Goal: Navigation & Orientation: Find specific page/section

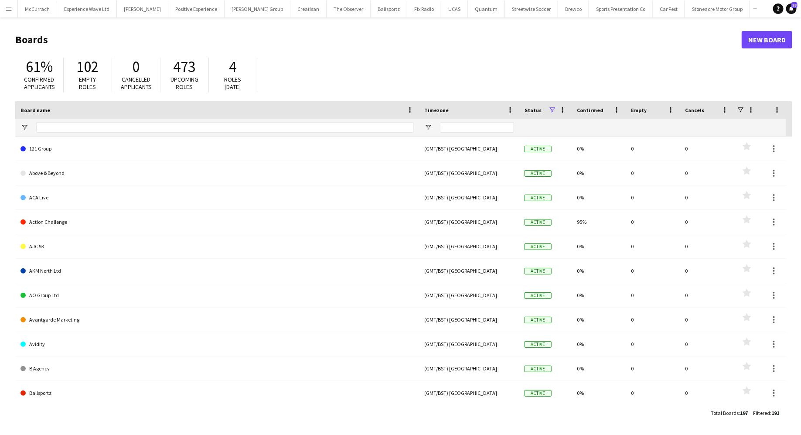
click at [3, 2] on button "Menu" at bounding box center [8, 8] width 17 height 17
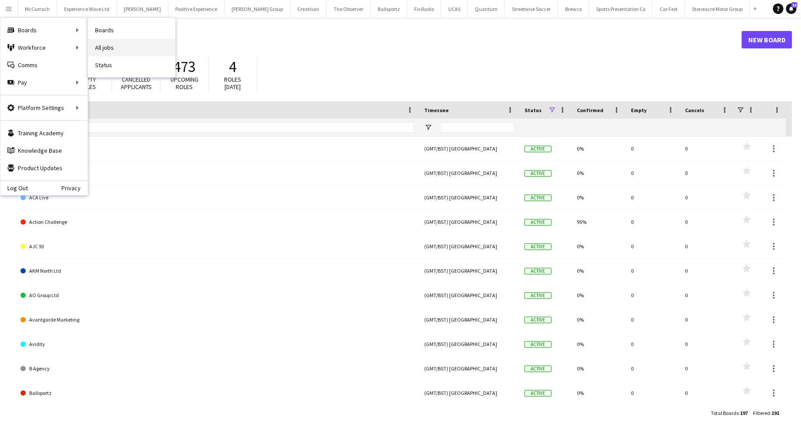
click at [101, 45] on link "All jobs" at bounding box center [131, 47] width 87 height 17
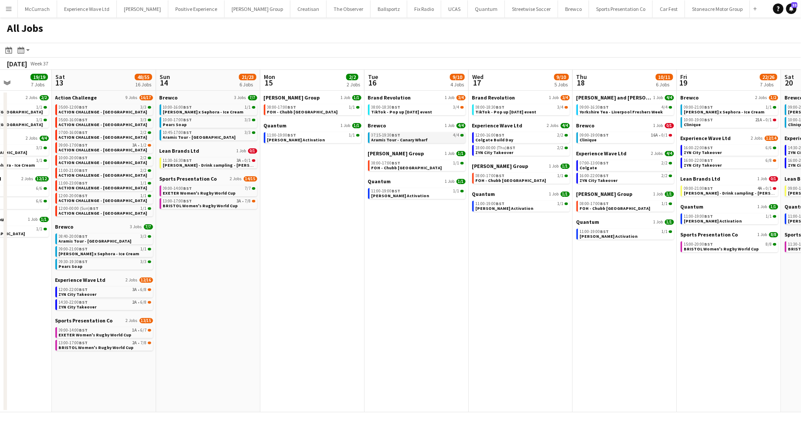
scroll to position [0, 261]
click at [409, 137] on span "Aramis Tour - Canary Wharf" at bounding box center [399, 140] width 57 height 6
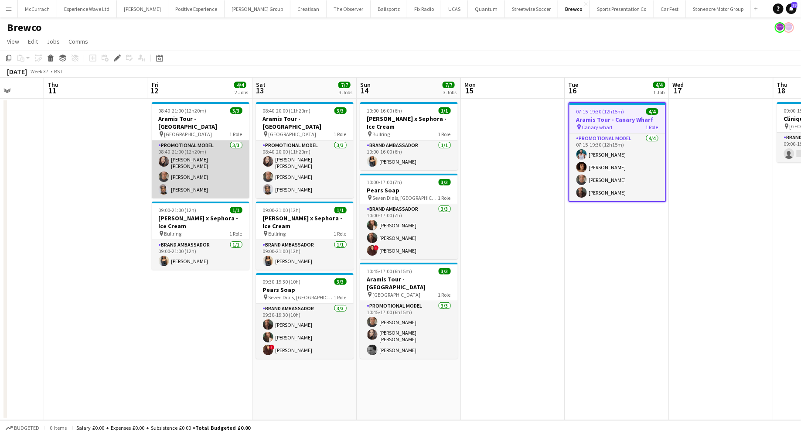
scroll to position [0, 273]
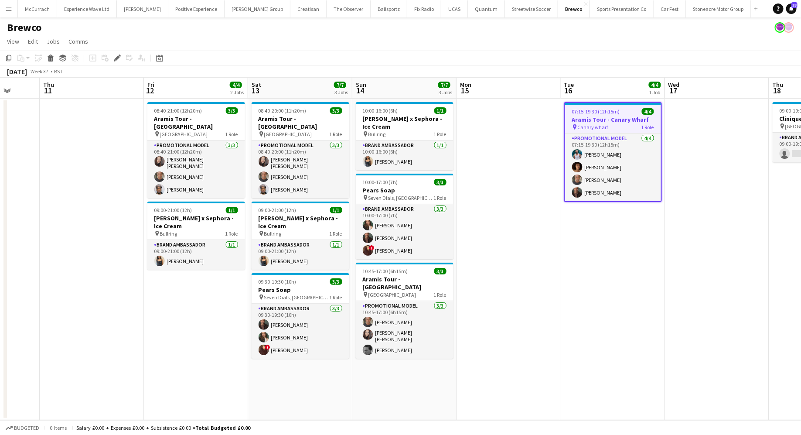
click at [13, 10] on button "Menu" at bounding box center [8, 8] width 17 height 17
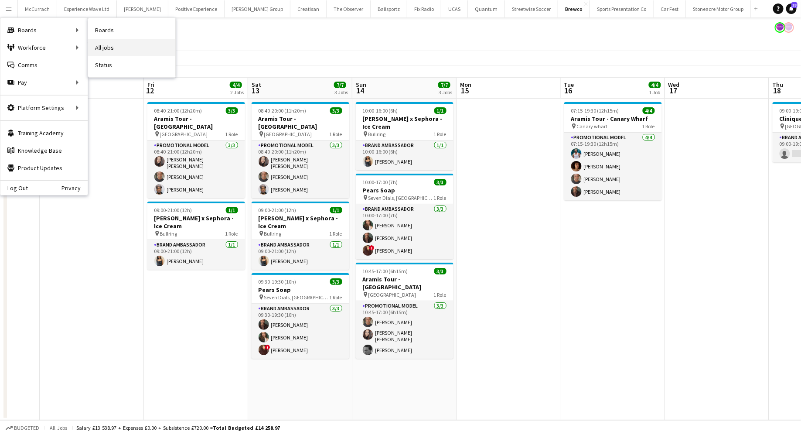
click at [131, 45] on link "All jobs" at bounding box center [131, 47] width 87 height 17
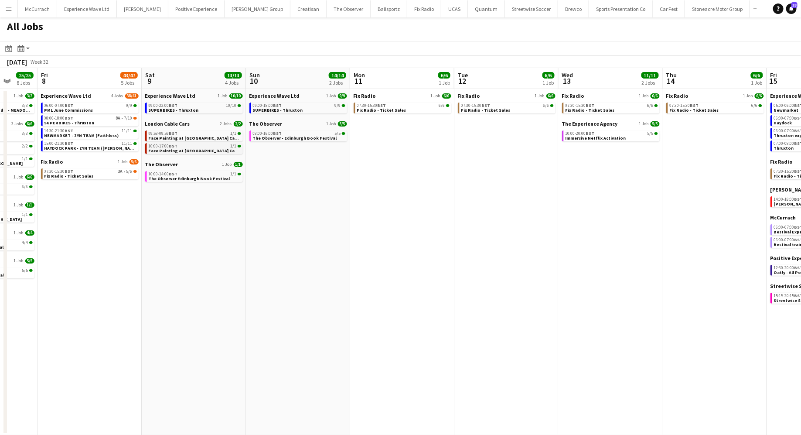
scroll to position [0, 275]
click at [176, 144] on span "BST" at bounding box center [174, 146] width 9 height 6
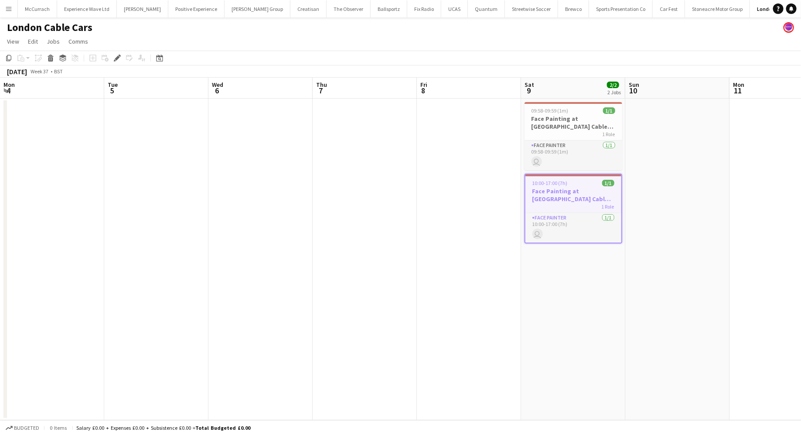
scroll to position [0, 299]
